Goal: Transaction & Acquisition: Purchase product/service

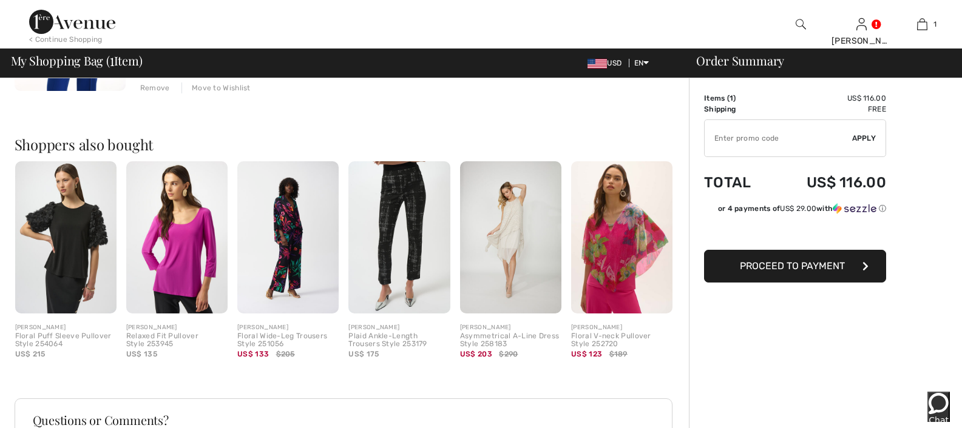
scroll to position [255, 0]
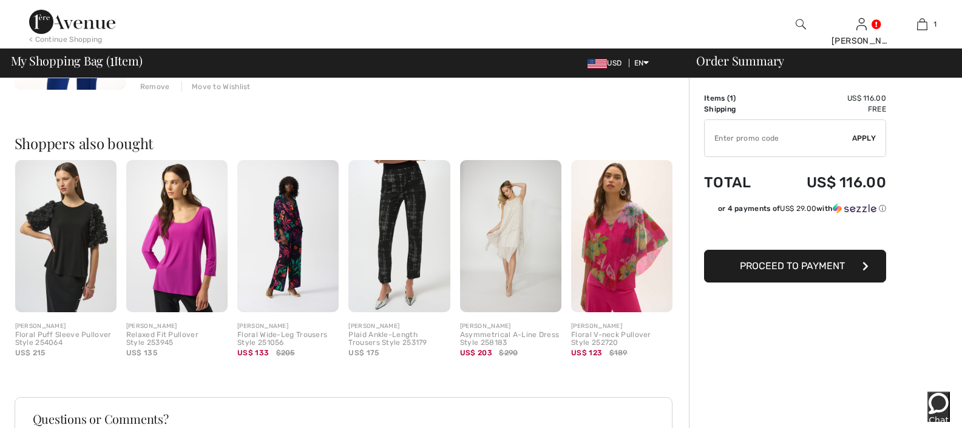
click at [796, 268] on span "Proceed to Payment" at bounding box center [792, 266] width 105 height 12
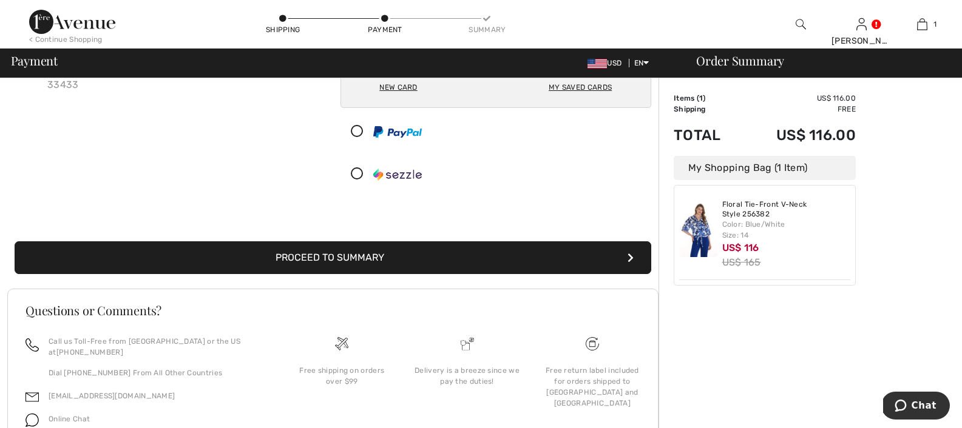
scroll to position [151, 0]
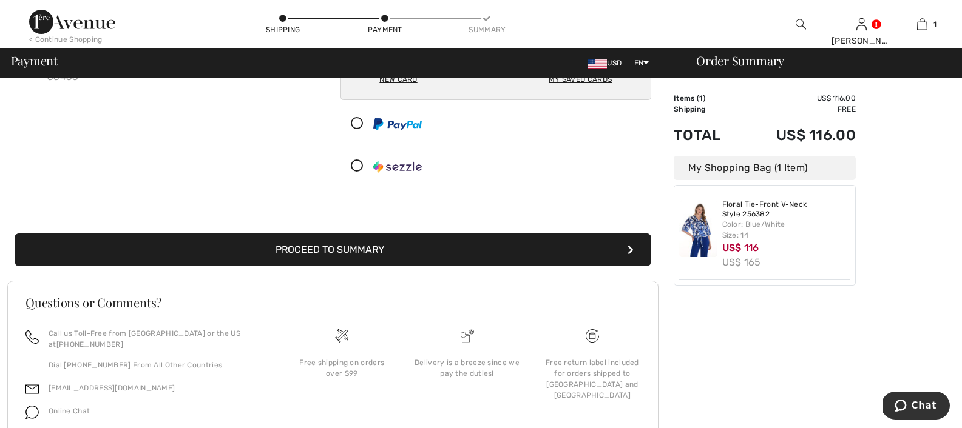
click at [376, 249] on button "Proceed to Summary" at bounding box center [333, 250] width 637 height 33
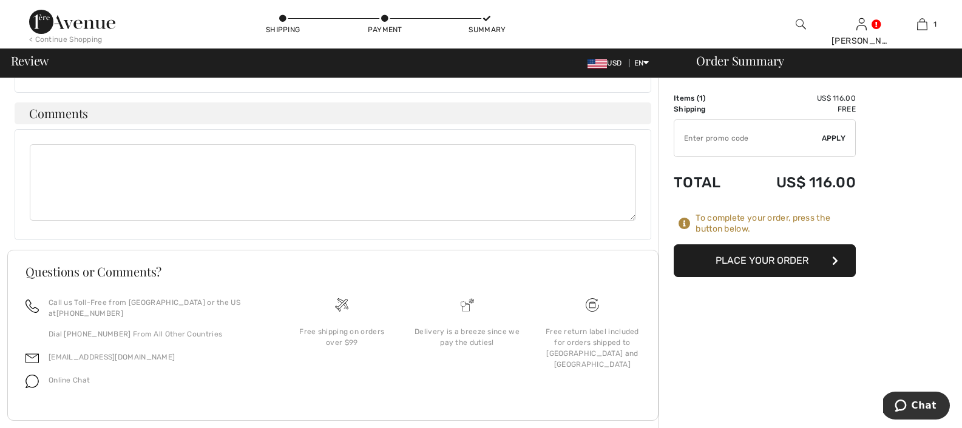
scroll to position [424, 0]
click at [771, 263] on button "Place Your Order" at bounding box center [765, 261] width 182 height 33
